Goal: Information Seeking & Learning: Find specific page/section

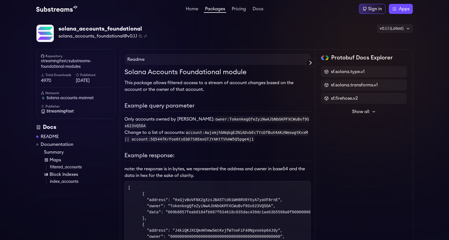
click at [189, 11] on link "Home" at bounding box center [192, 10] width 15 height 6
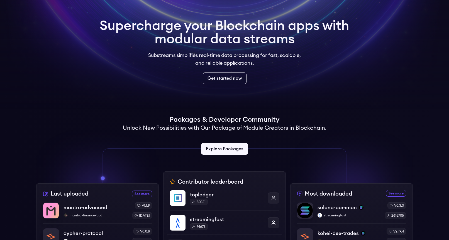
scroll to position [172, 0]
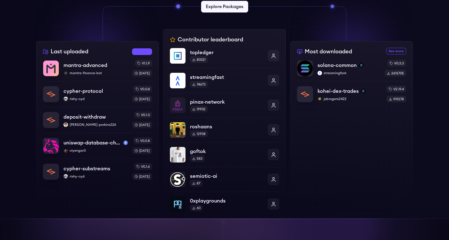
click at [138, 51] on link "See more recently uploaded packages" at bounding box center [142, 51] width 20 height 7
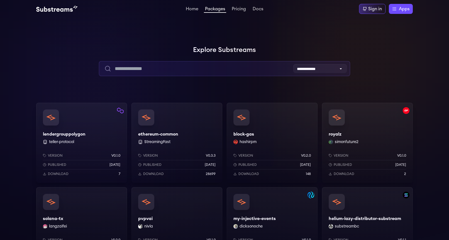
click at [181, 67] on input "text" at bounding box center [224, 68] width 251 height 15
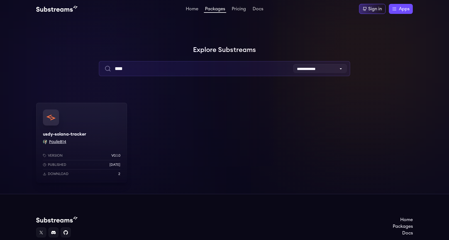
type input "****"
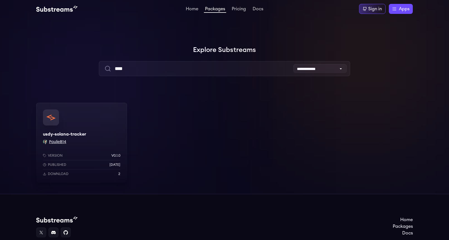
click at [55, 141] on button "PaulieB14" at bounding box center [57, 142] width 17 height 6
click at [58, 142] on button "PaulieB14" at bounding box center [57, 142] width 17 height 6
click at [100, 130] on div "usdy-solana-tracker PaulieB14 Version v0.1.0 Published 1 months ago Download 2" at bounding box center [81, 143] width 91 height 80
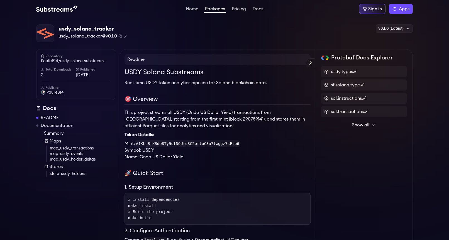
click at [55, 94] on span "PaulieB14" at bounding box center [54, 93] width 17 height 6
